Goal: Information Seeking & Learning: Check status

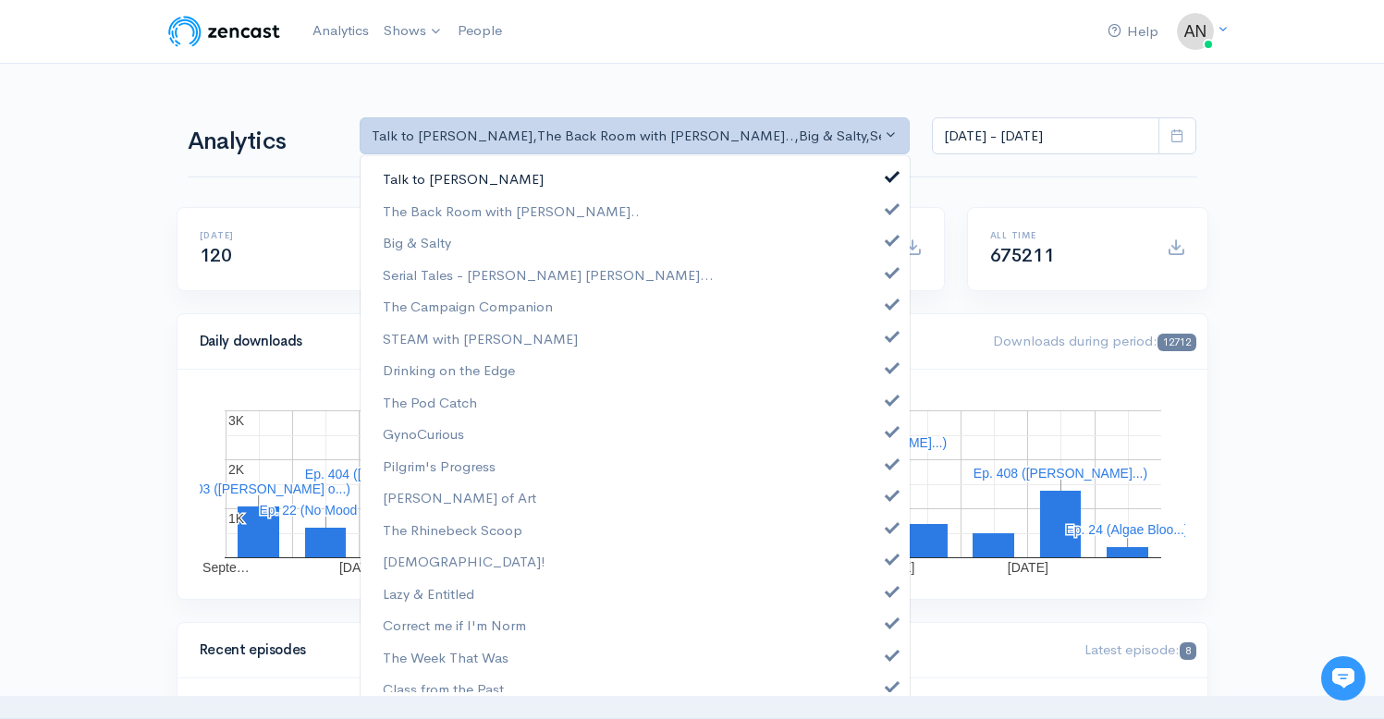
click at [888, 177] on span at bounding box center [891, 174] width 7 height 14
select select "10316"
click at [873, 237] on link "Big & Salty" at bounding box center [634, 242] width 549 height 32
click at [874, 262] on link "Serial Tales - [PERSON_NAME] [PERSON_NAME]..." at bounding box center [634, 275] width 549 height 32
click at [888, 301] on span at bounding box center [891, 302] width 7 height 14
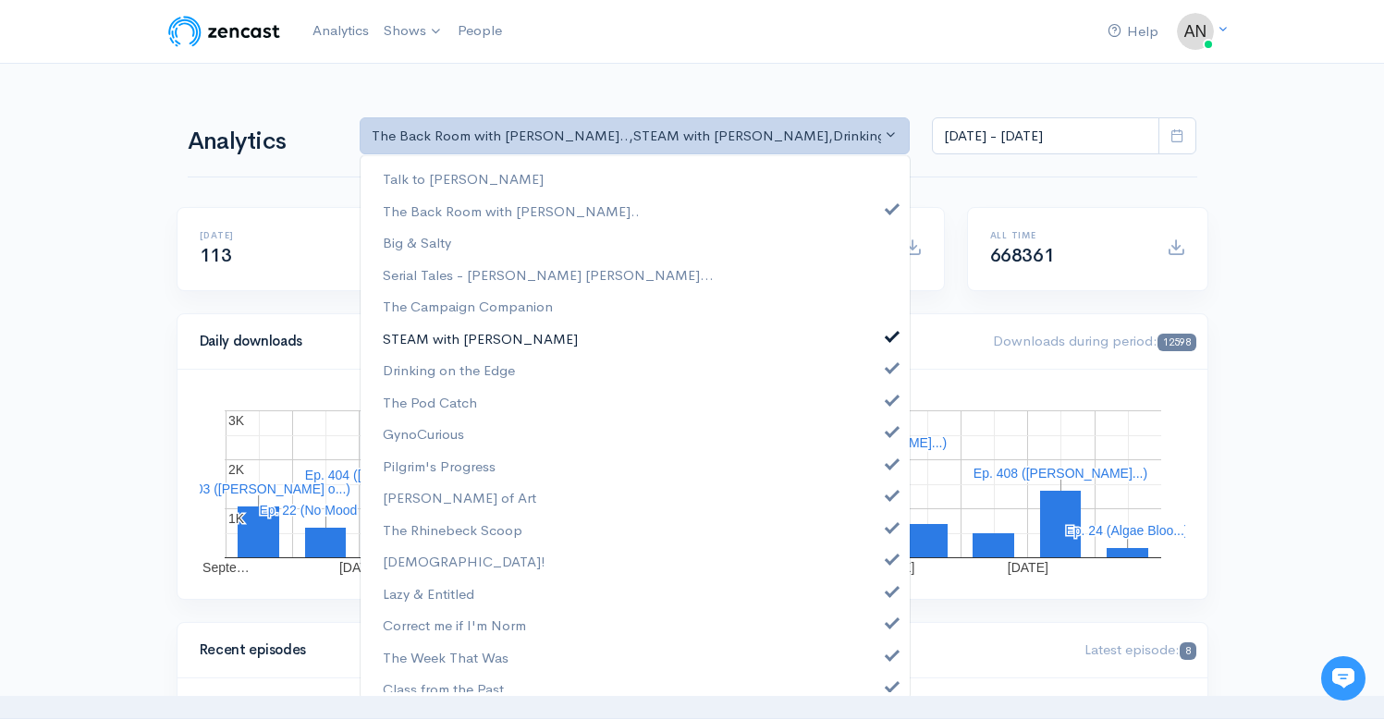
click at [873, 326] on link "STEAM with [PERSON_NAME]" at bounding box center [634, 339] width 549 height 32
click at [874, 377] on link "Drinking on the Edge" at bounding box center [634, 370] width 549 height 32
click at [888, 405] on span at bounding box center [891, 398] width 7 height 14
click at [888, 434] on span at bounding box center [891, 429] width 7 height 14
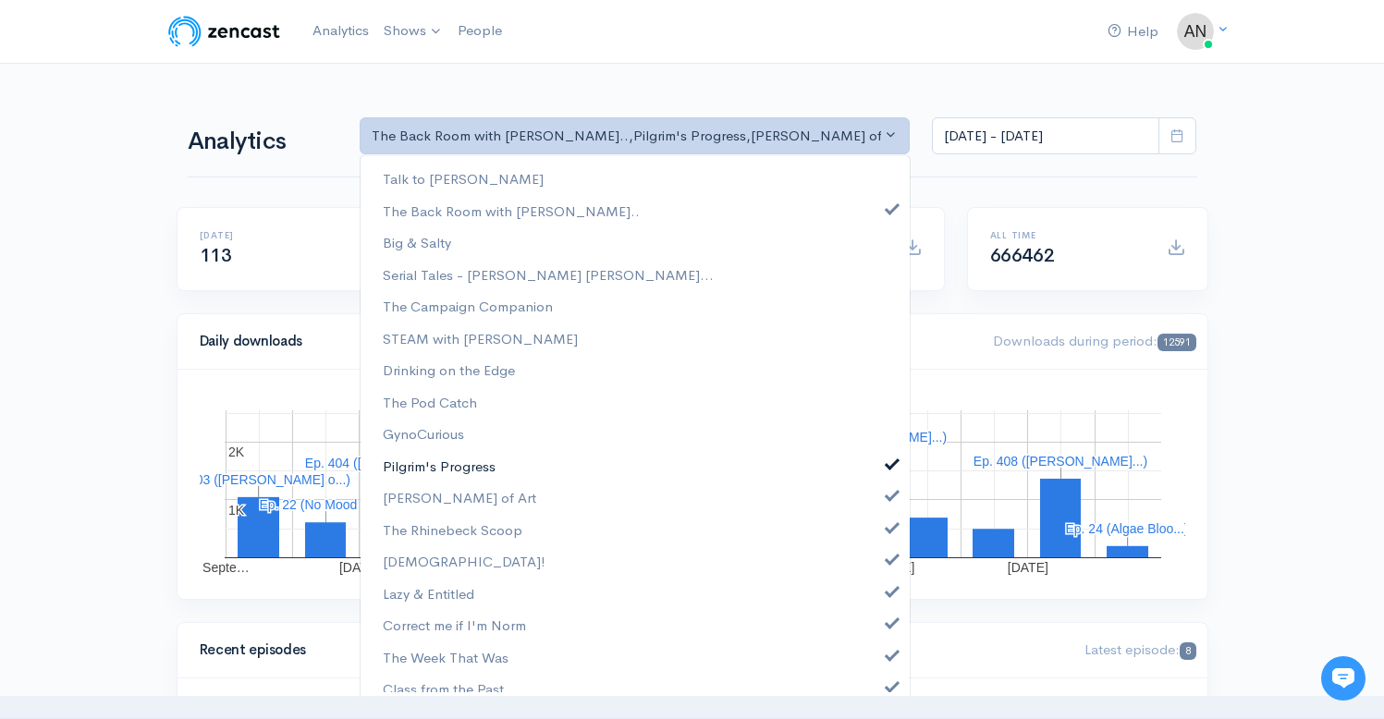
click at [888, 459] on span at bounding box center [891, 462] width 7 height 14
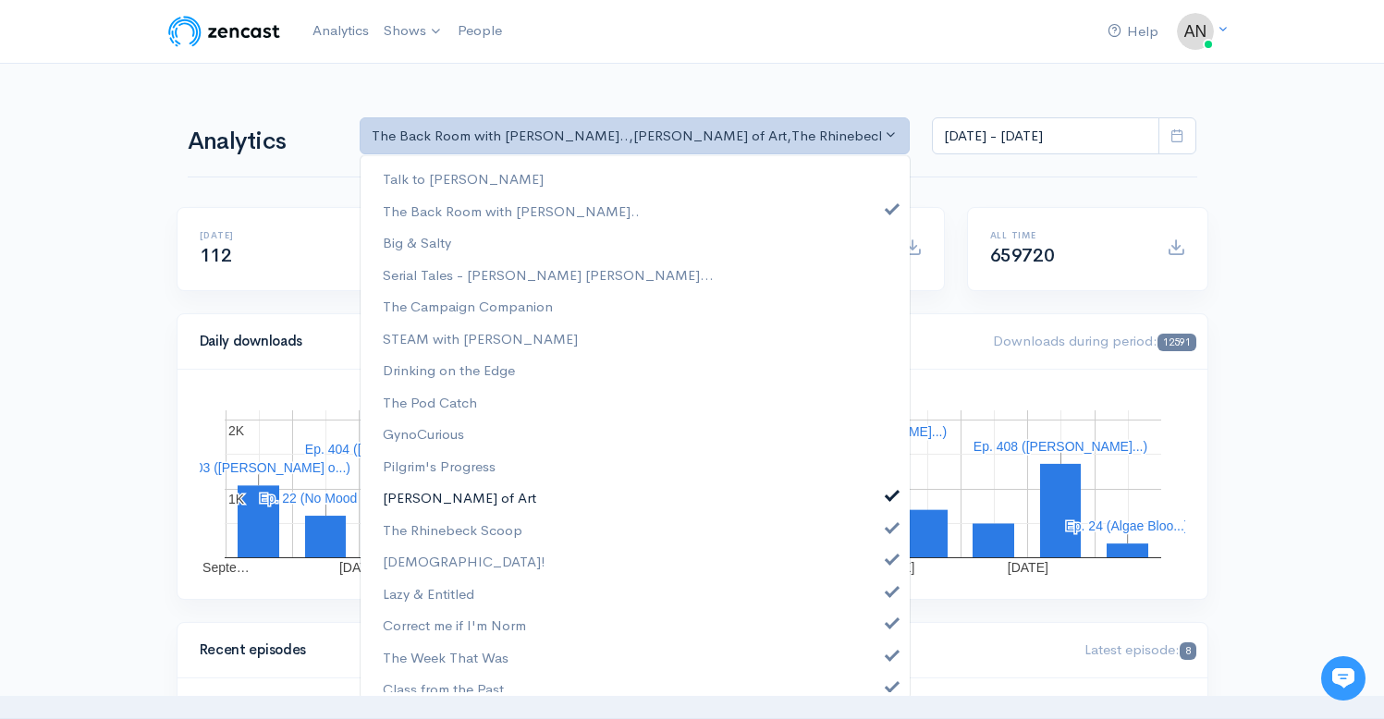
click at [877, 501] on link "[PERSON_NAME] of Art" at bounding box center [634, 498] width 549 height 32
click at [614, 689] on link "Class from the Past" at bounding box center [634, 689] width 549 height 32
click at [871, 518] on link "The Rhinebeck Scoop" at bounding box center [634, 530] width 549 height 32
click at [888, 563] on span at bounding box center [891, 557] width 7 height 14
click at [888, 592] on span at bounding box center [891, 589] width 7 height 14
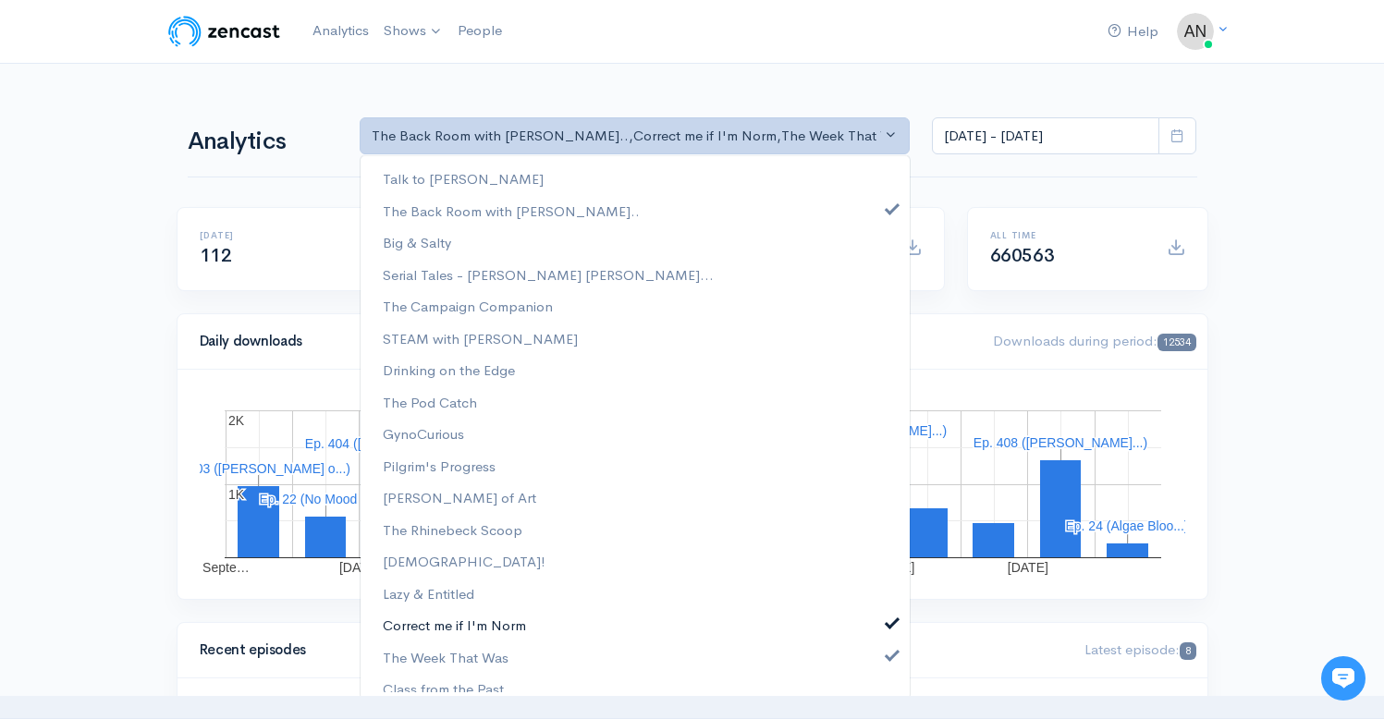
click at [888, 616] on span at bounding box center [891, 621] width 7 height 14
click at [888, 656] on span at bounding box center [891, 653] width 7 height 14
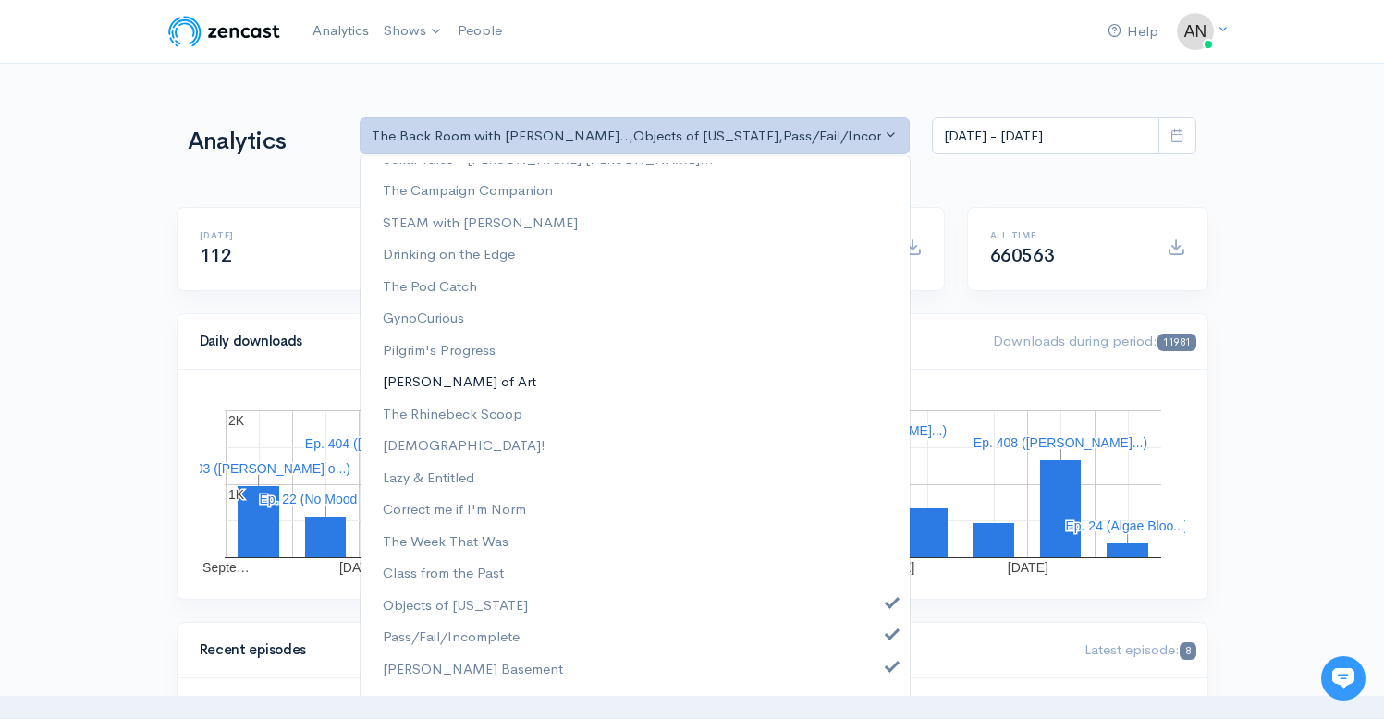
scroll to position [237, 0]
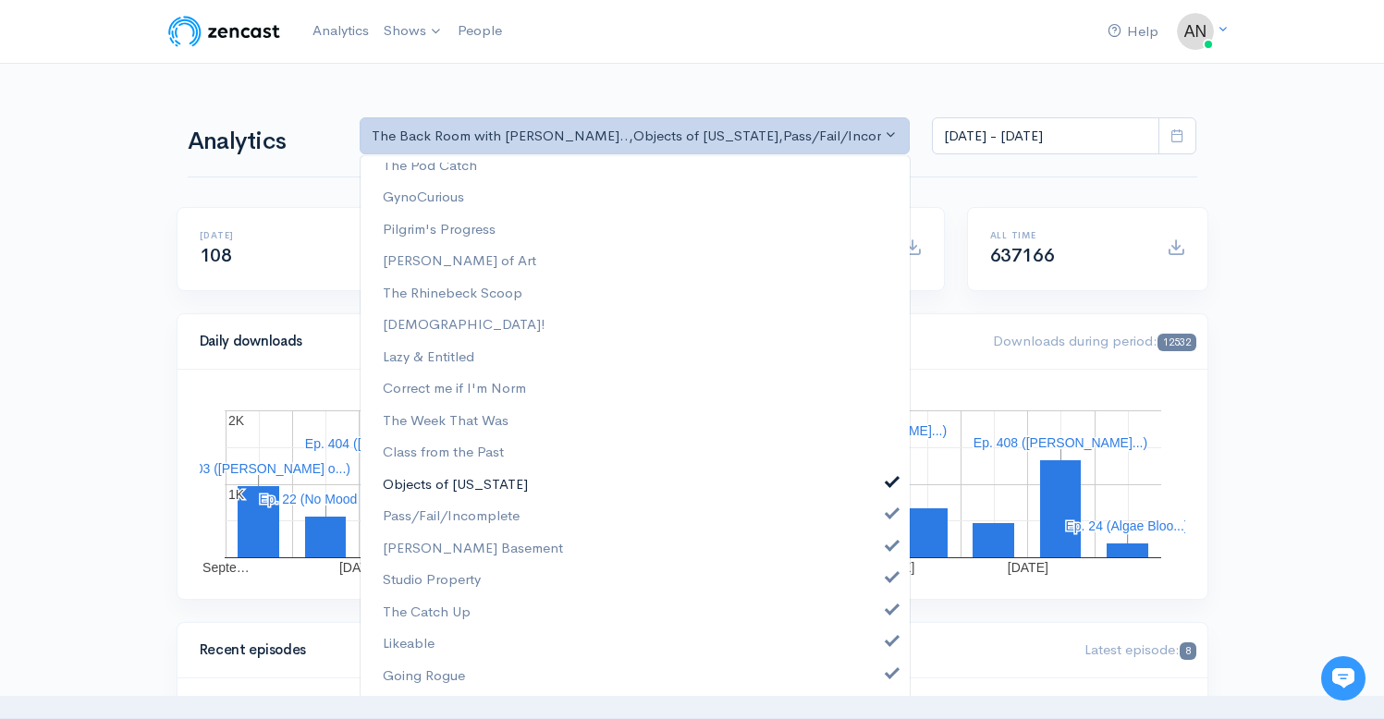
click at [888, 482] on span at bounding box center [891, 480] width 7 height 14
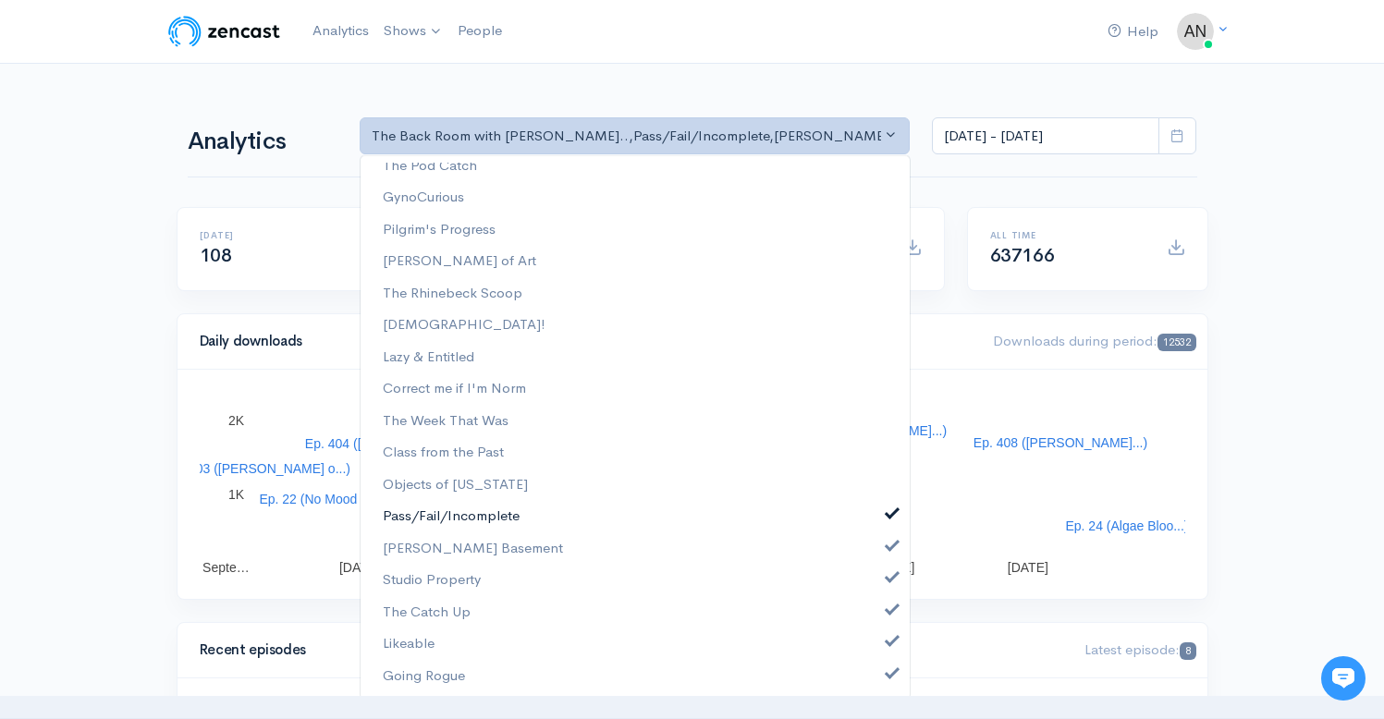
click at [888, 517] on span at bounding box center [891, 512] width 7 height 14
click at [888, 548] on span at bounding box center [891, 544] width 7 height 14
click at [879, 591] on link "Studio Property" at bounding box center [634, 580] width 549 height 32
click at [879, 616] on link "The Catch Up" at bounding box center [634, 612] width 549 height 32
click at [882, 650] on link "Likeable" at bounding box center [634, 644] width 549 height 32
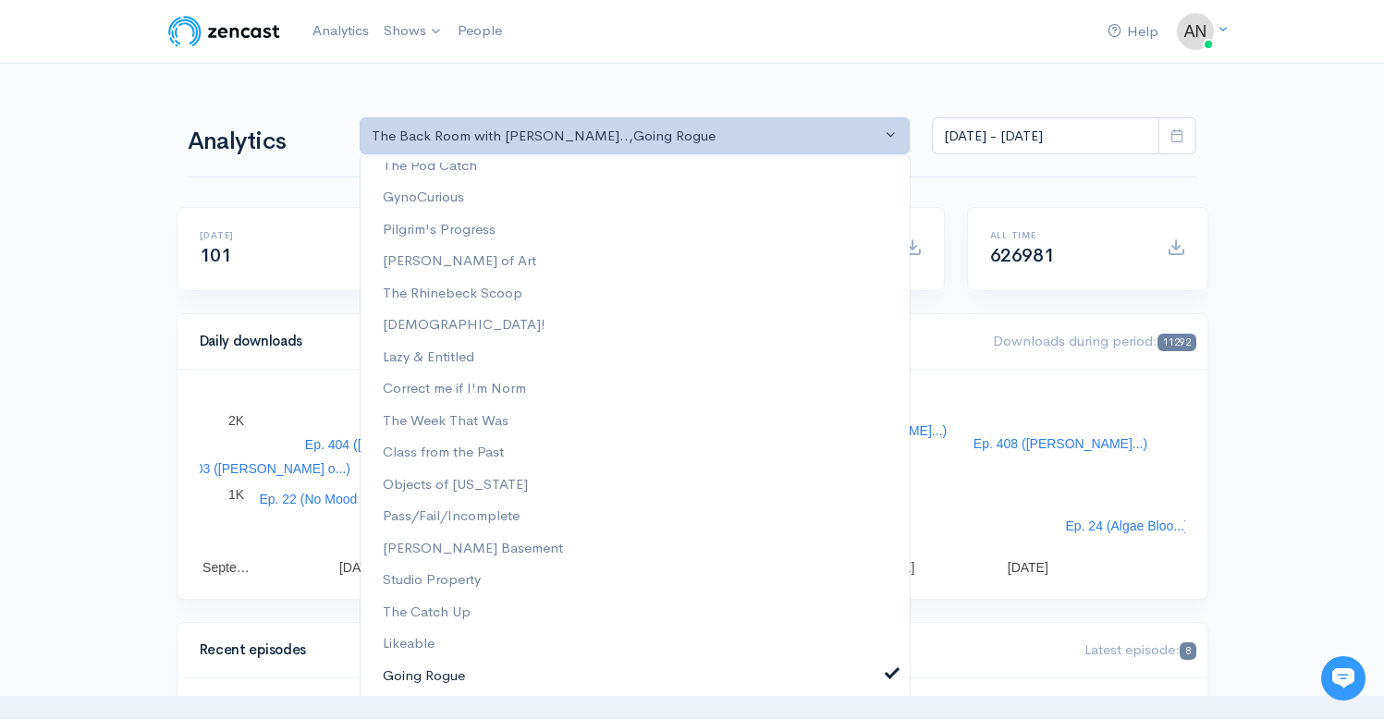
click at [888, 665] on span at bounding box center [891, 671] width 7 height 14
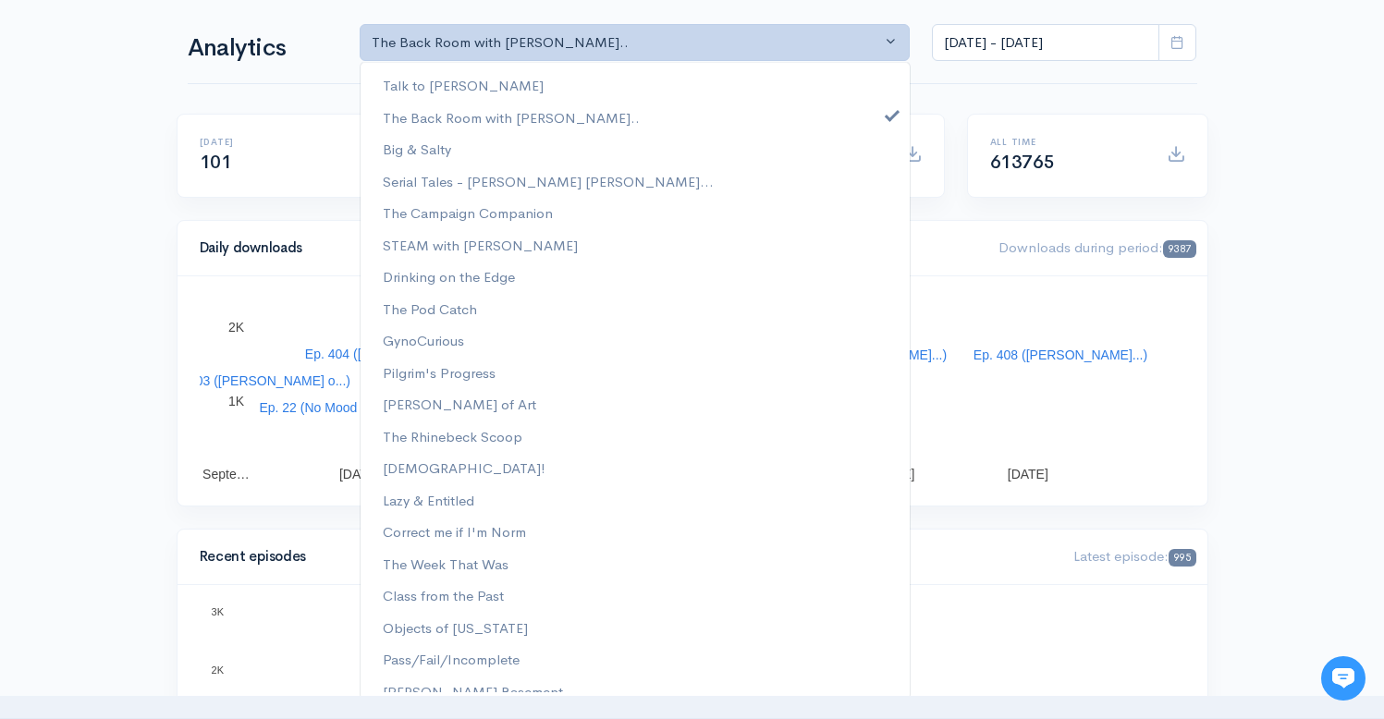
scroll to position [0, 0]
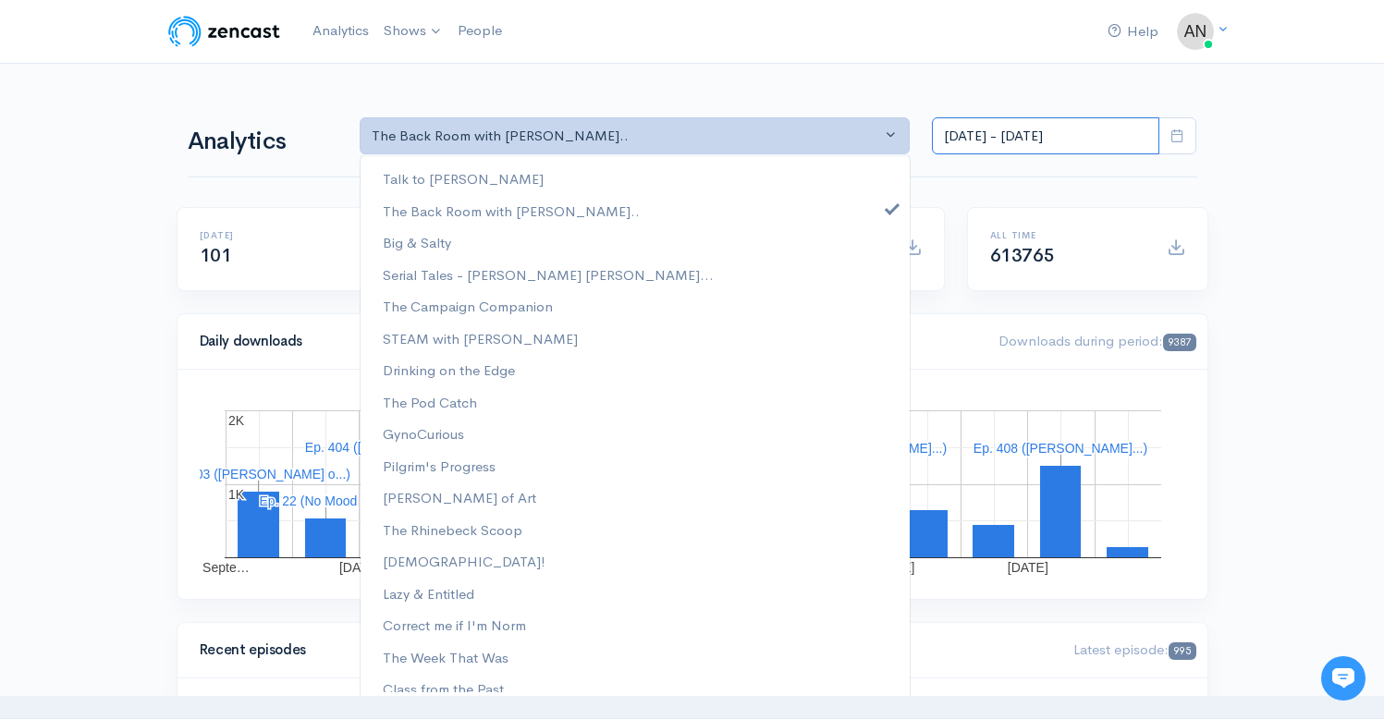
click at [1055, 131] on input "[DATE] - [DATE]" at bounding box center [1045, 136] width 227 height 38
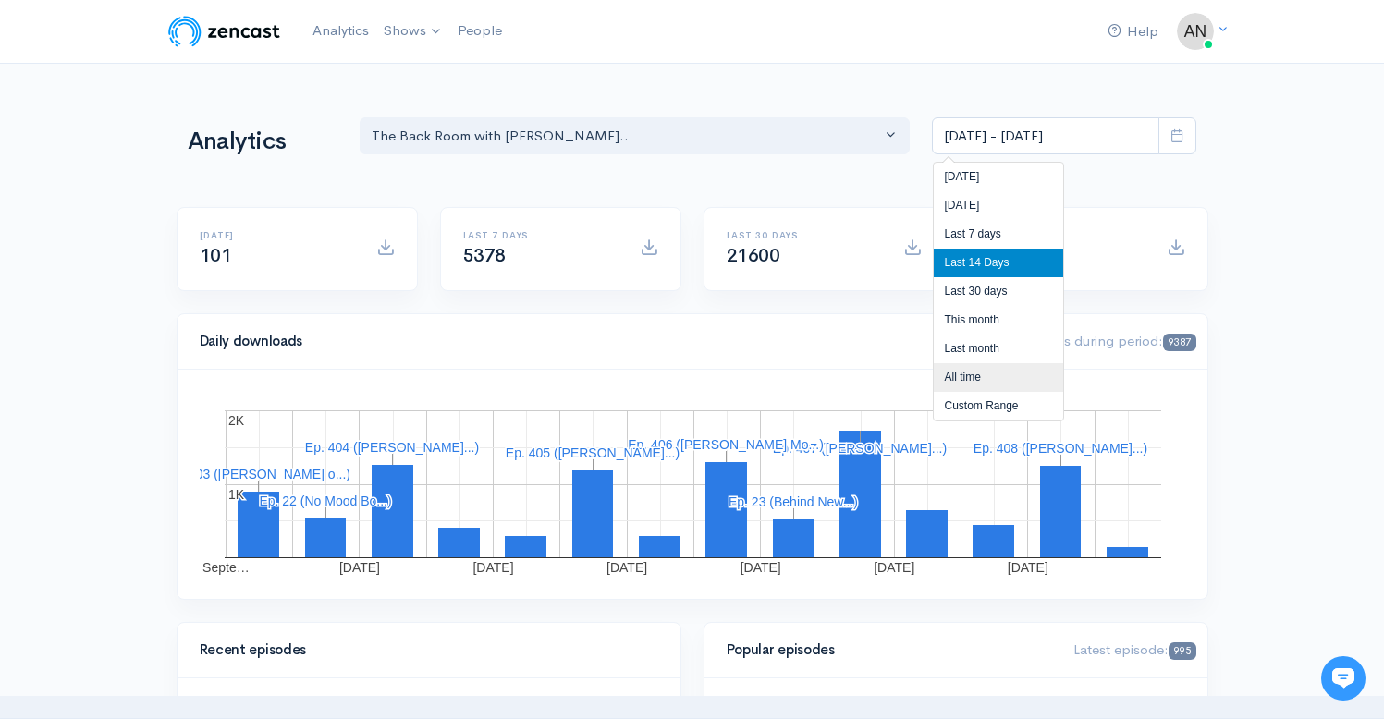
click at [957, 370] on li "All time" at bounding box center [997, 377] width 129 height 29
type input "[DATE] - [DATE]"
